Goal: Transaction & Acquisition: Purchase product/service

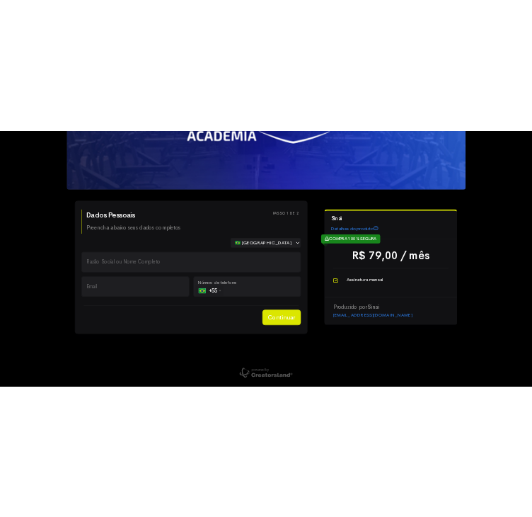
scroll to position [179, 0]
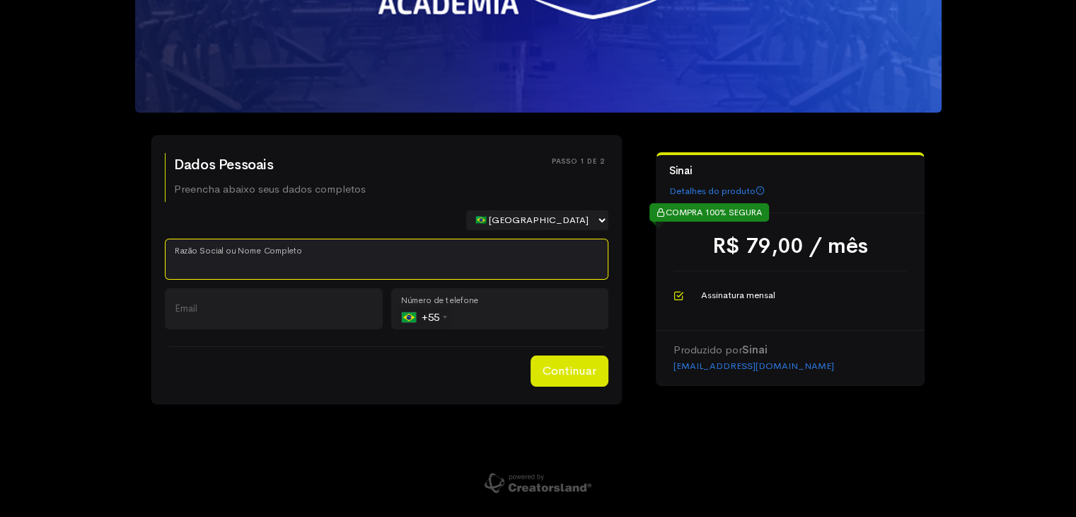
click at [272, 248] on input "Razão Social ou Nome Completo" at bounding box center [387, 259] width 444 height 41
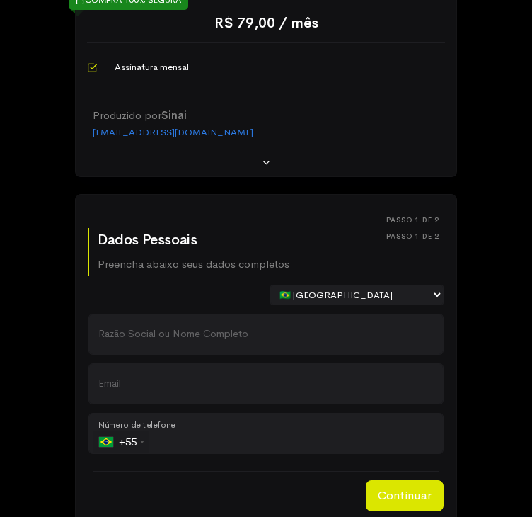
scroll to position [321, 0]
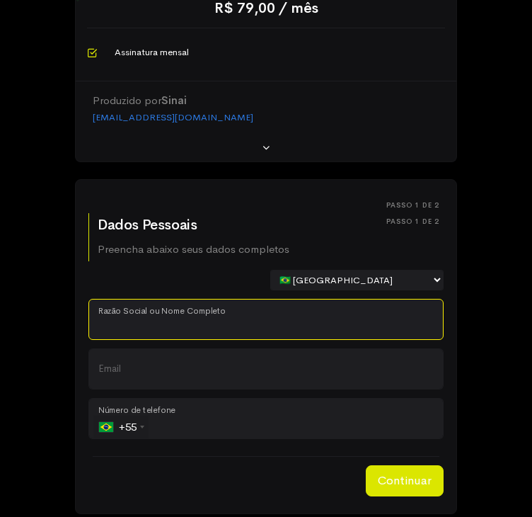
click at [177, 331] on input "Razão Social ou Nome Completo" at bounding box center [265, 319] width 355 height 41
click at [239, 340] on input "SKY FIT CG Academia de Gisnastica LTDA" at bounding box center [265, 319] width 355 height 41
type input "SKY FIT CG Academia de Ginastica LTDA"
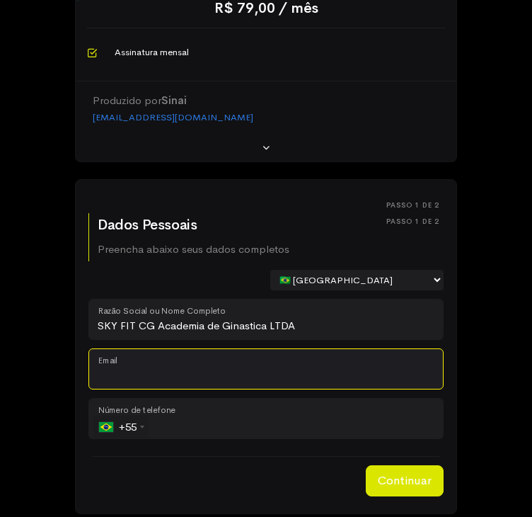
click at [289, 389] on input "Email" at bounding box center [265, 368] width 355 height 41
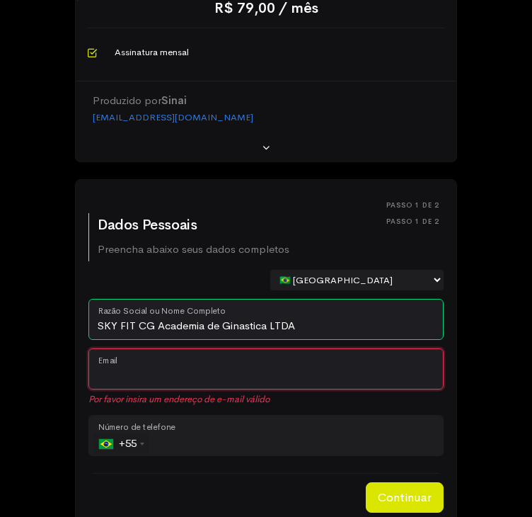
paste input "[EMAIL_ADDRESS][DOMAIN_NAME]"
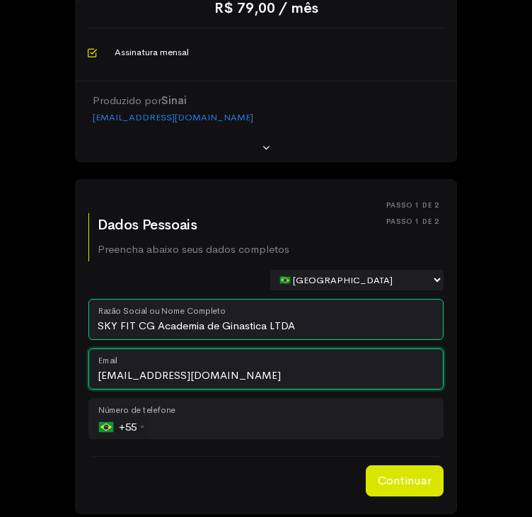
type input "[EMAIL_ADDRESS][DOMAIN_NAME]"
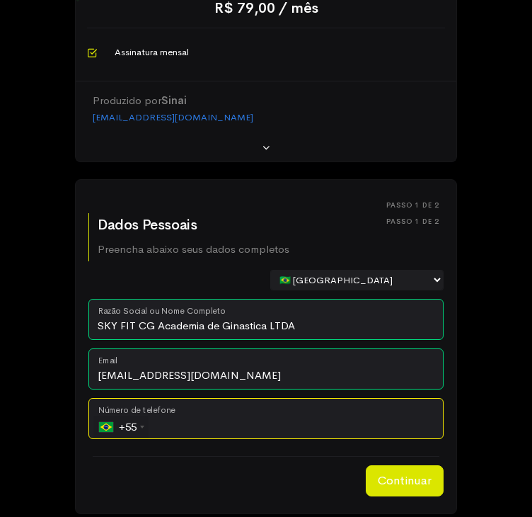
click at [193, 435] on input "tel" at bounding box center [265, 418] width 355 height 41
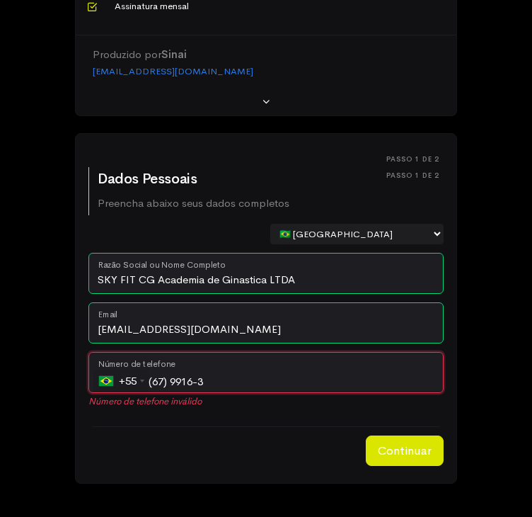
scroll to position [391, 0]
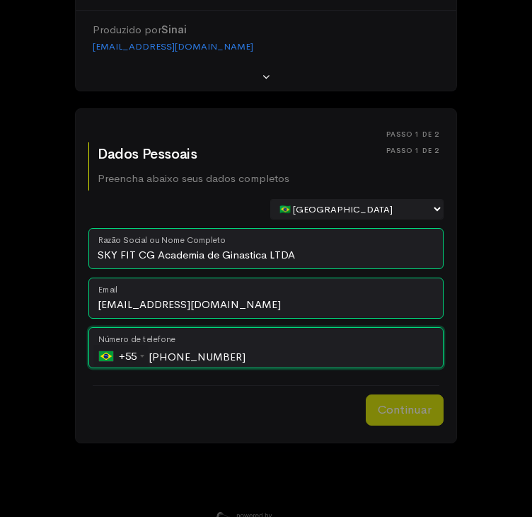
type input "[PHONE_NUMBER]"
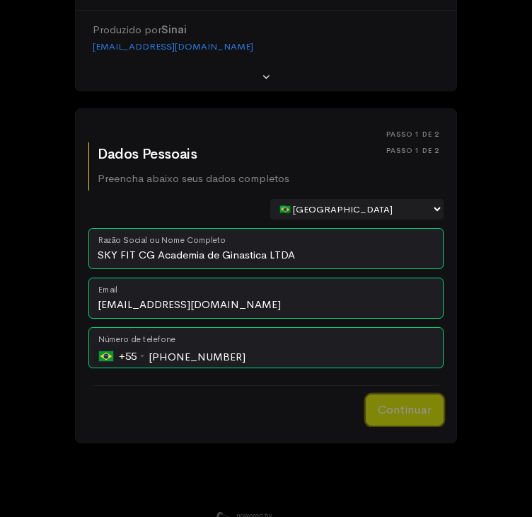
click at [386, 425] on button "Continuar" at bounding box center [405, 409] width 78 height 31
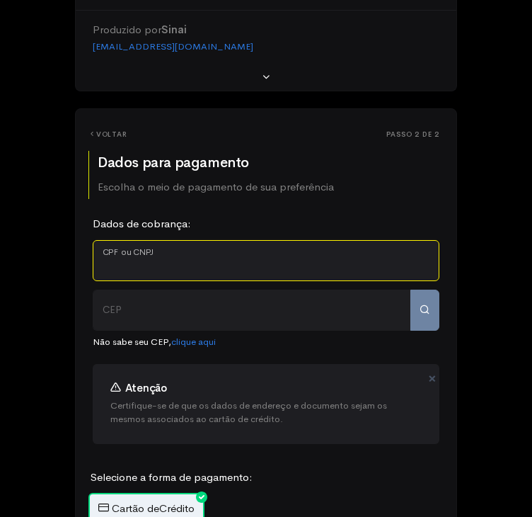
click at [164, 278] on input "CPF ou CNPJ" at bounding box center [266, 260] width 347 height 41
click at [176, 281] on input "CPF ou CNPJ" at bounding box center [266, 260] width 347 height 41
type input "51.620.865/0001-91"
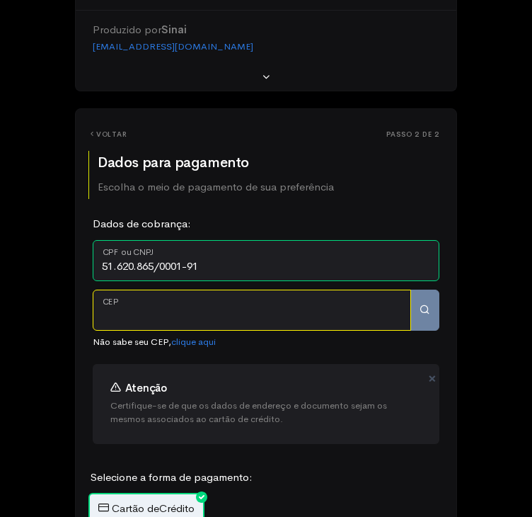
click at [185, 331] on input "CEP" at bounding box center [252, 309] width 318 height 41
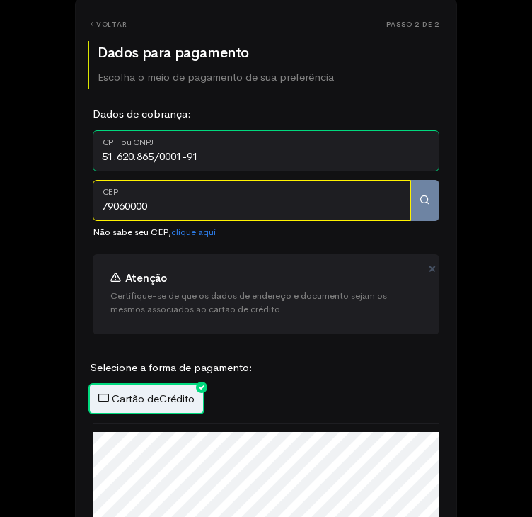
scroll to position [533, 0]
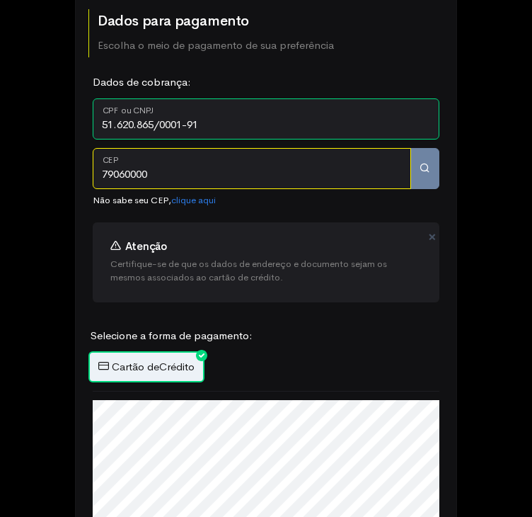
type input "79060000"
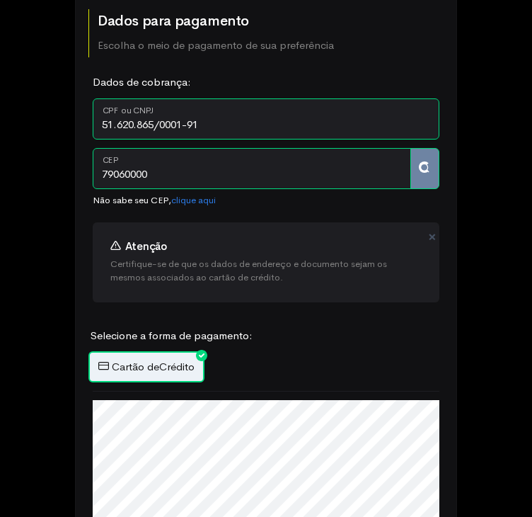
click at [275, 218] on div "Dados de cobrança: 51.620.865/0001-91 CPF ou CNPJ Número do Documento Endereço …" at bounding box center [266, 146] width 364 height 144
type input "79060000"
type input "[GEOGRAPHIC_DATA][PERSON_NAME]"
type input "[GEOGRAPHIC_DATA]"
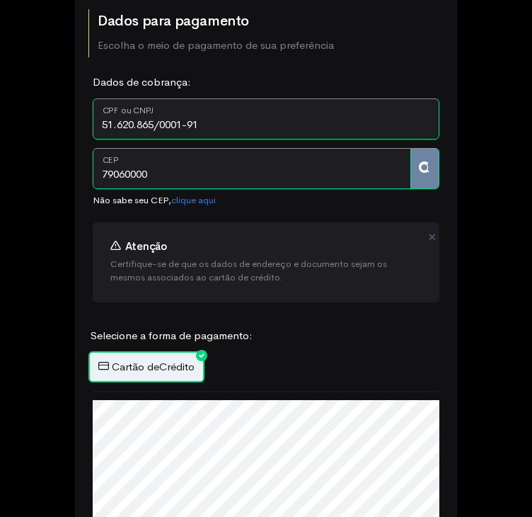
select select "MS"
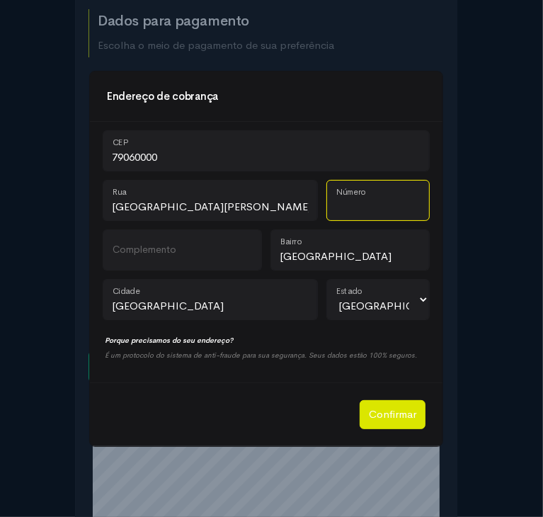
click at [386, 192] on input "Número" at bounding box center [377, 200] width 103 height 41
type input "4595"
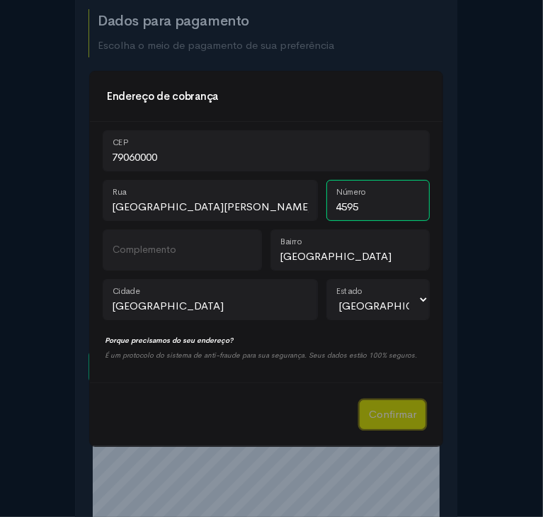
click at [402, 411] on button "Confirmar" at bounding box center [393, 414] width 66 height 29
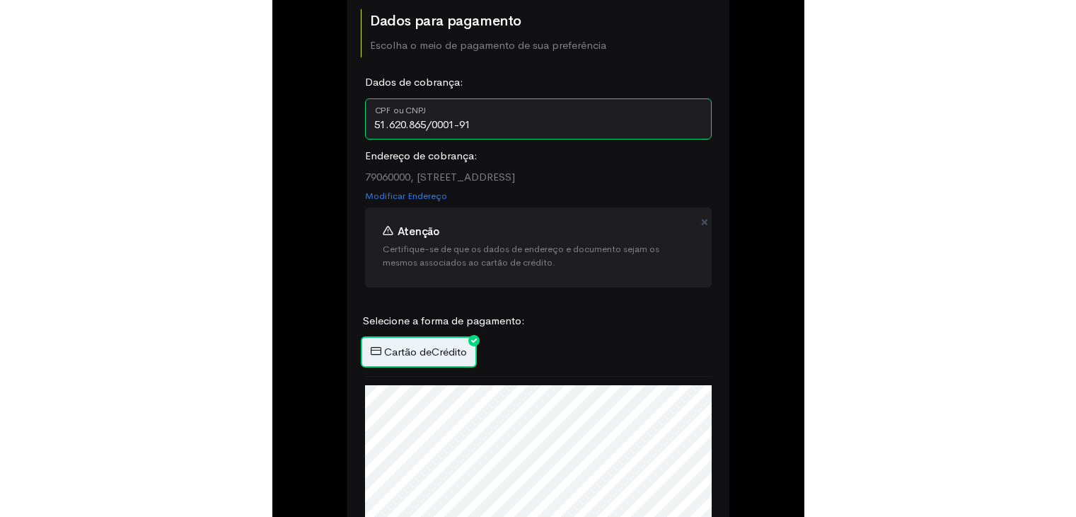
scroll to position [498, 0]
